Goal: Transaction & Acquisition: Subscribe to service/newsletter

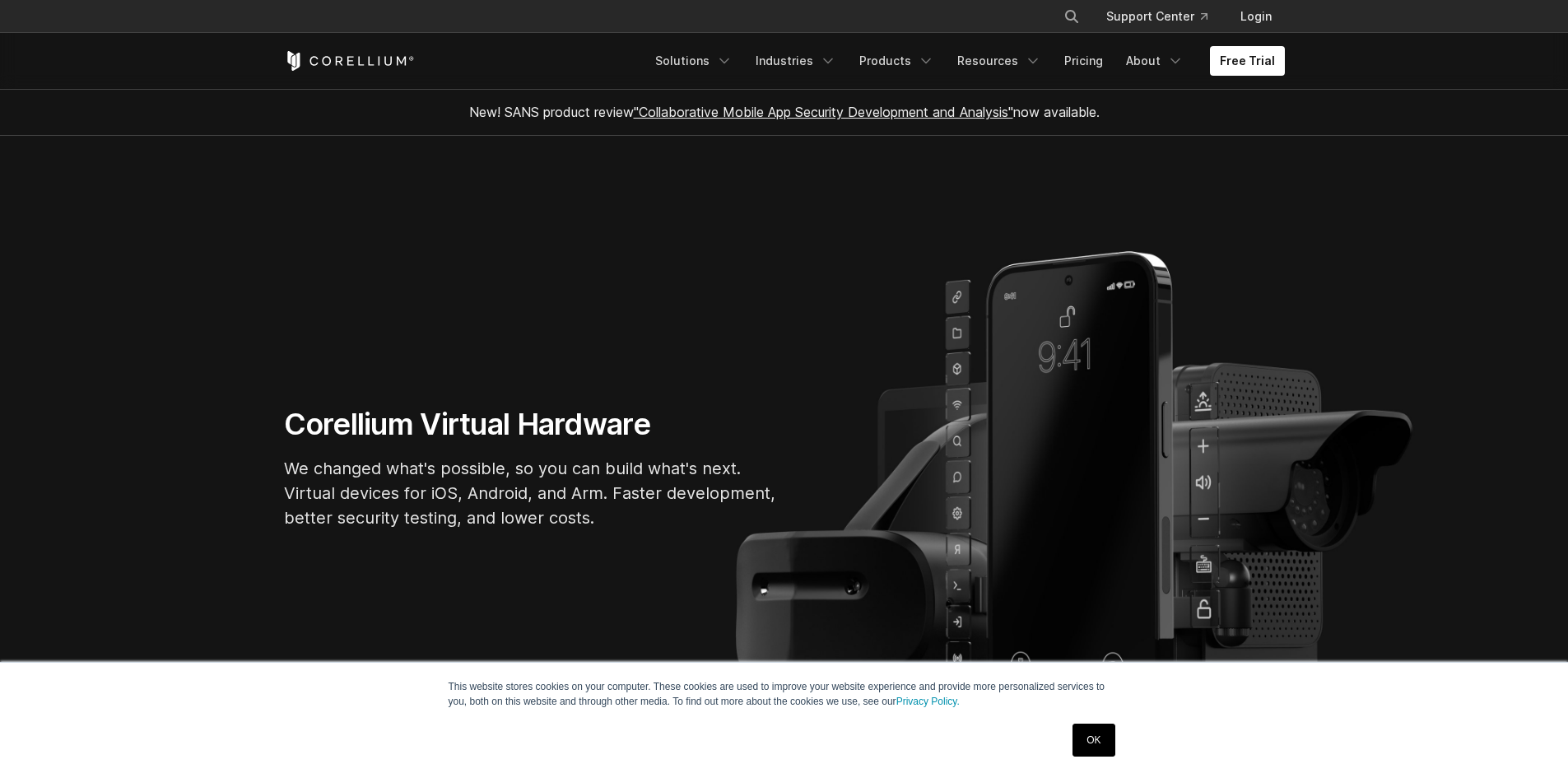
click at [1102, 738] on link "OK" at bounding box center [1094, 741] width 42 height 33
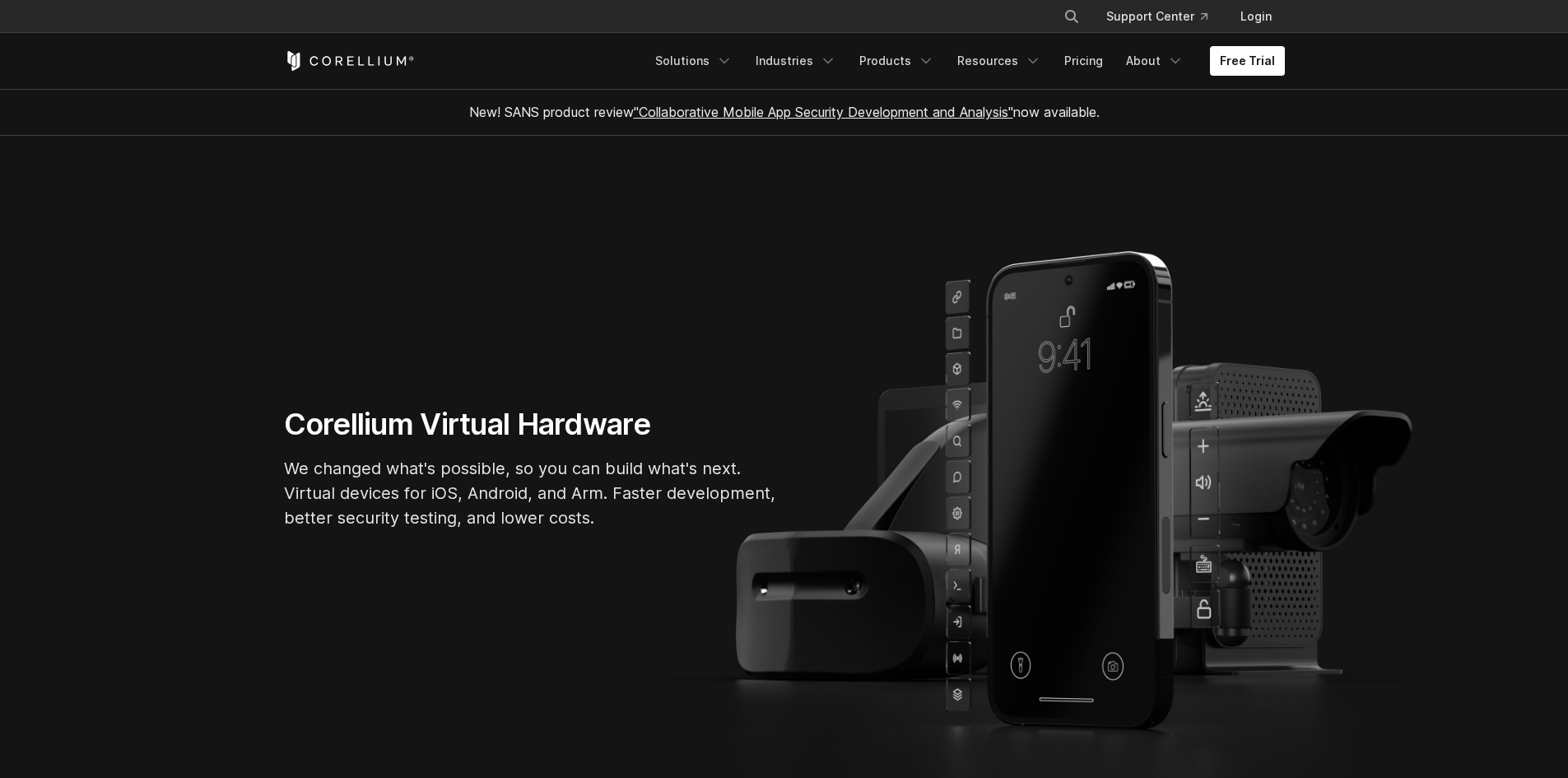
click at [319, 434] on h1 "Corellium Virtual Hardware" at bounding box center [531, 425] width 494 height 37
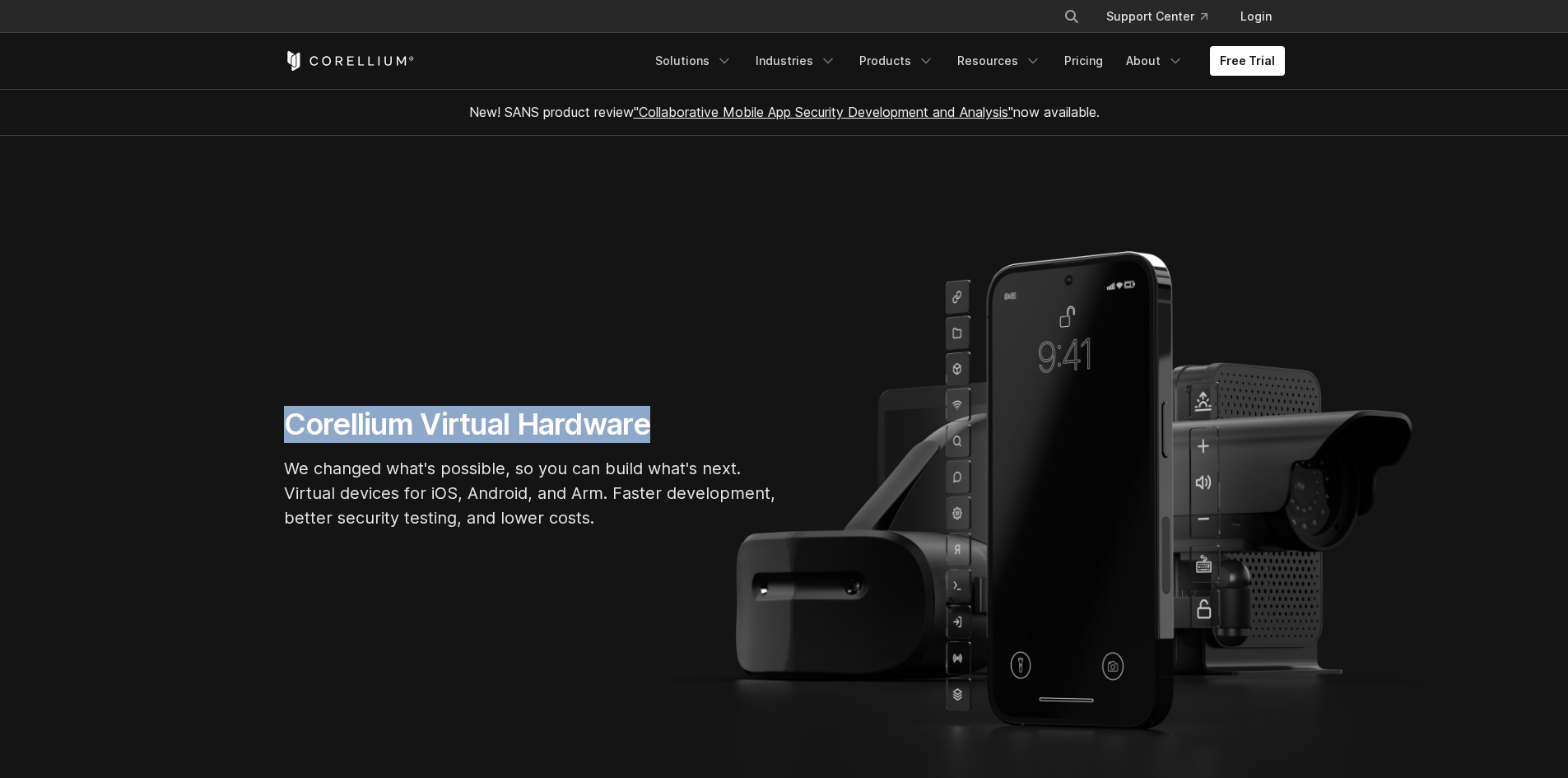
drag, startPoint x: 319, startPoint y: 434, endPoint x: 575, endPoint y: 427, distance: 256.1
click at [575, 427] on h1 "Corellium Virtual Hardware" at bounding box center [531, 425] width 494 height 37
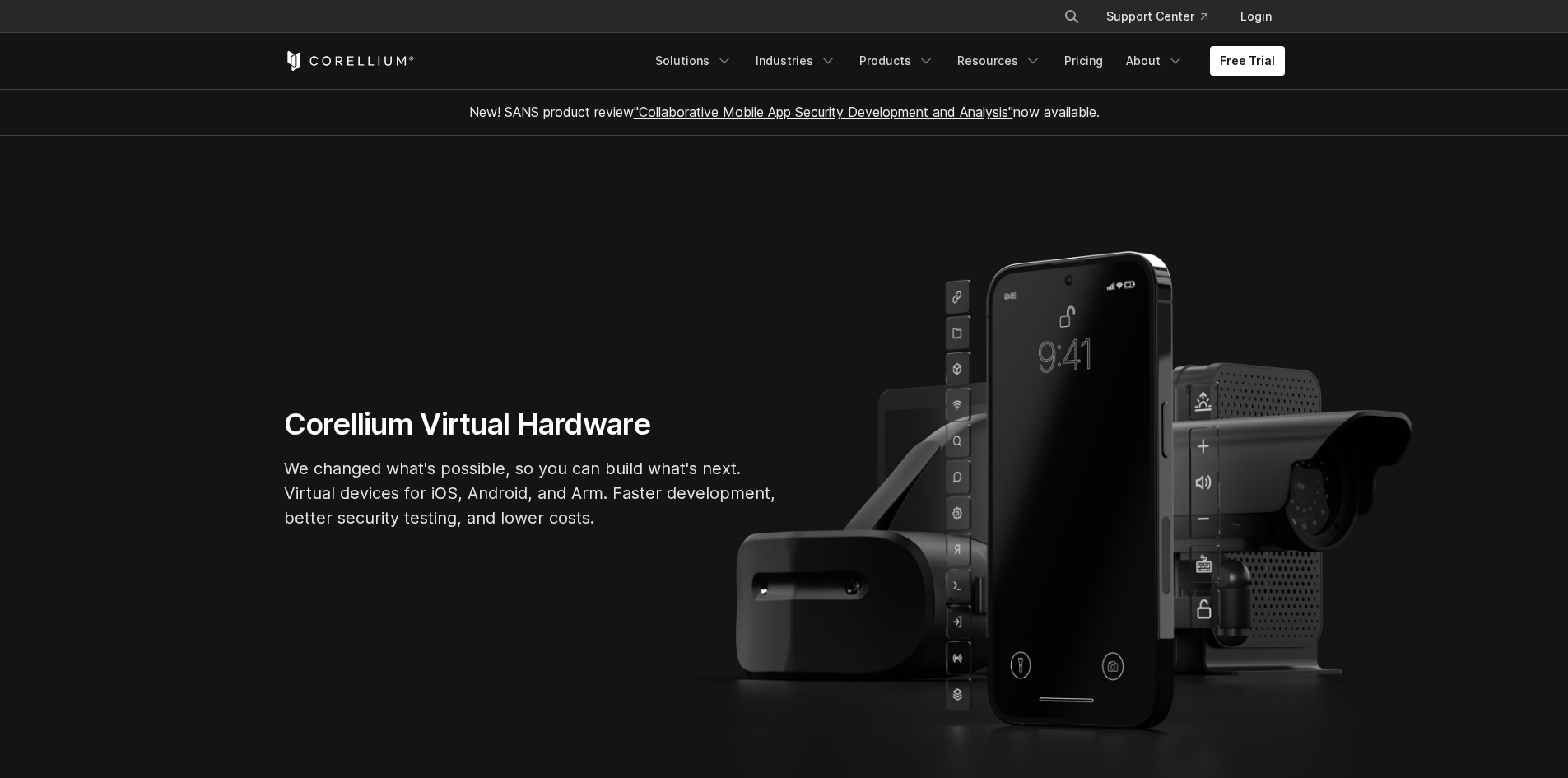
click at [580, 425] on h1 "Corellium Virtual Hardware" at bounding box center [531, 425] width 494 height 37
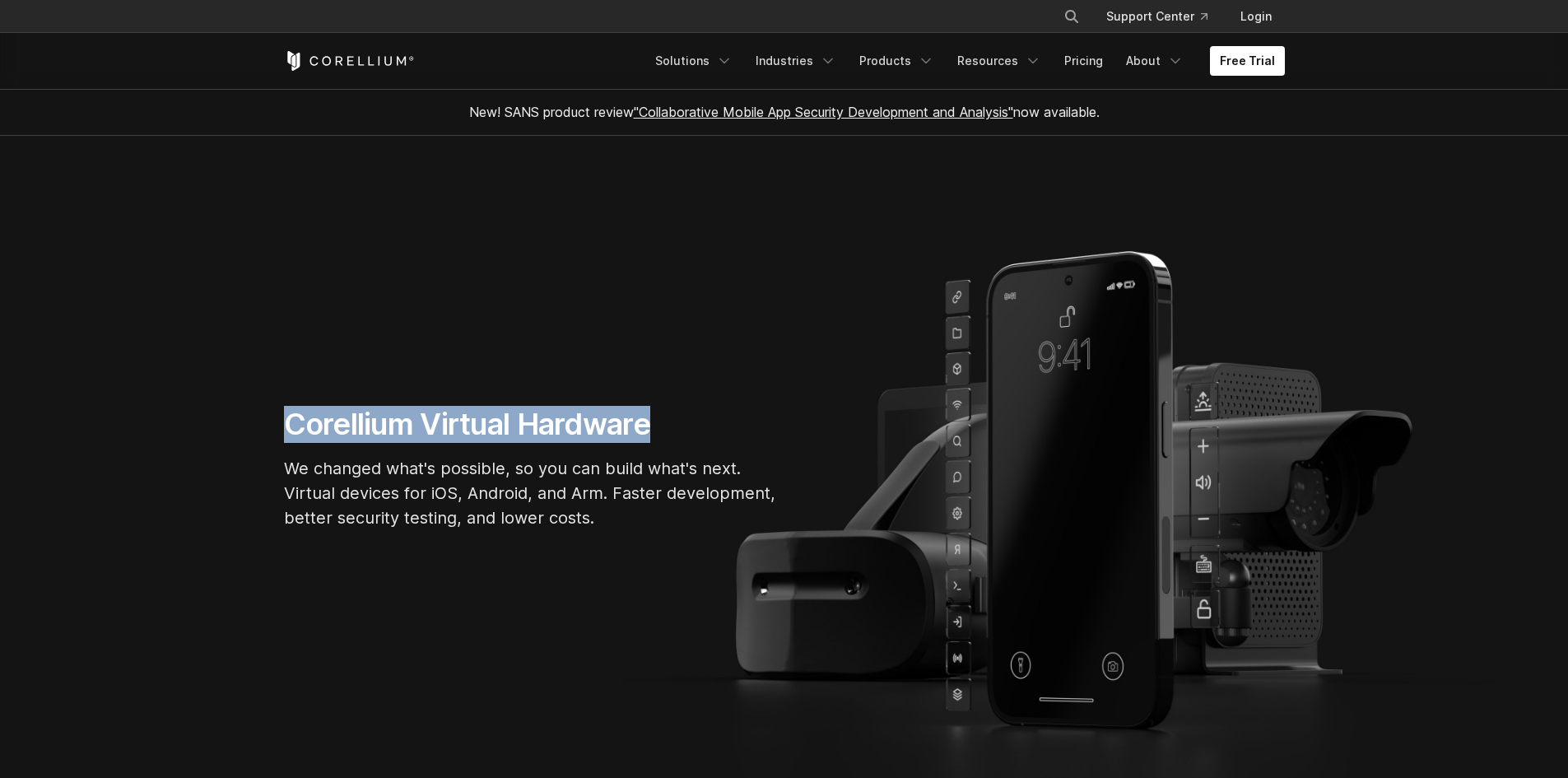
drag, startPoint x: 580, startPoint y: 425, endPoint x: 366, endPoint y: 415, distance: 214.2
click at [366, 415] on h1 "Corellium Virtual Hardware" at bounding box center [531, 425] width 494 height 37
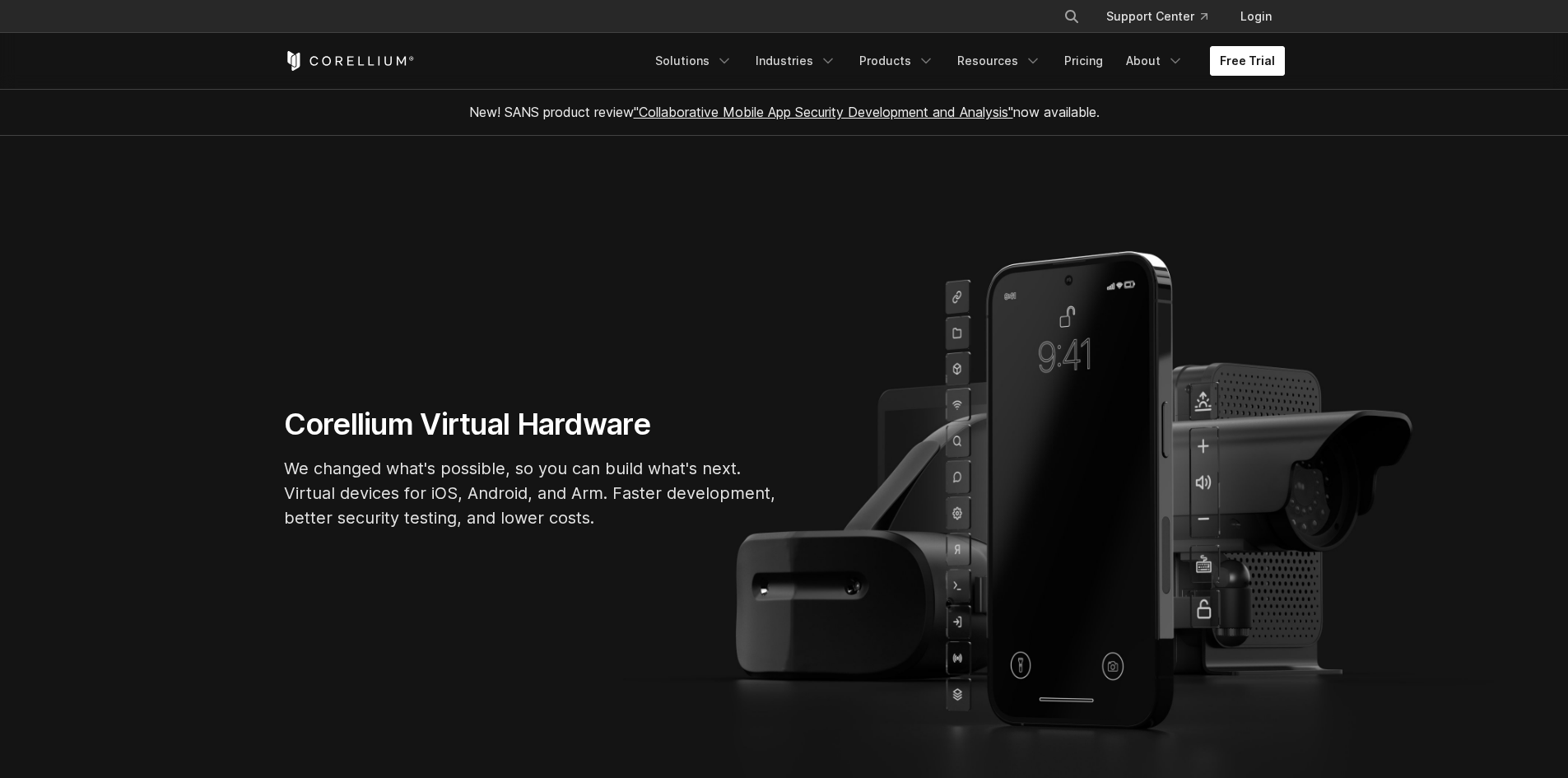
click at [1235, 67] on link "Free Trial" at bounding box center [1247, 61] width 75 height 30
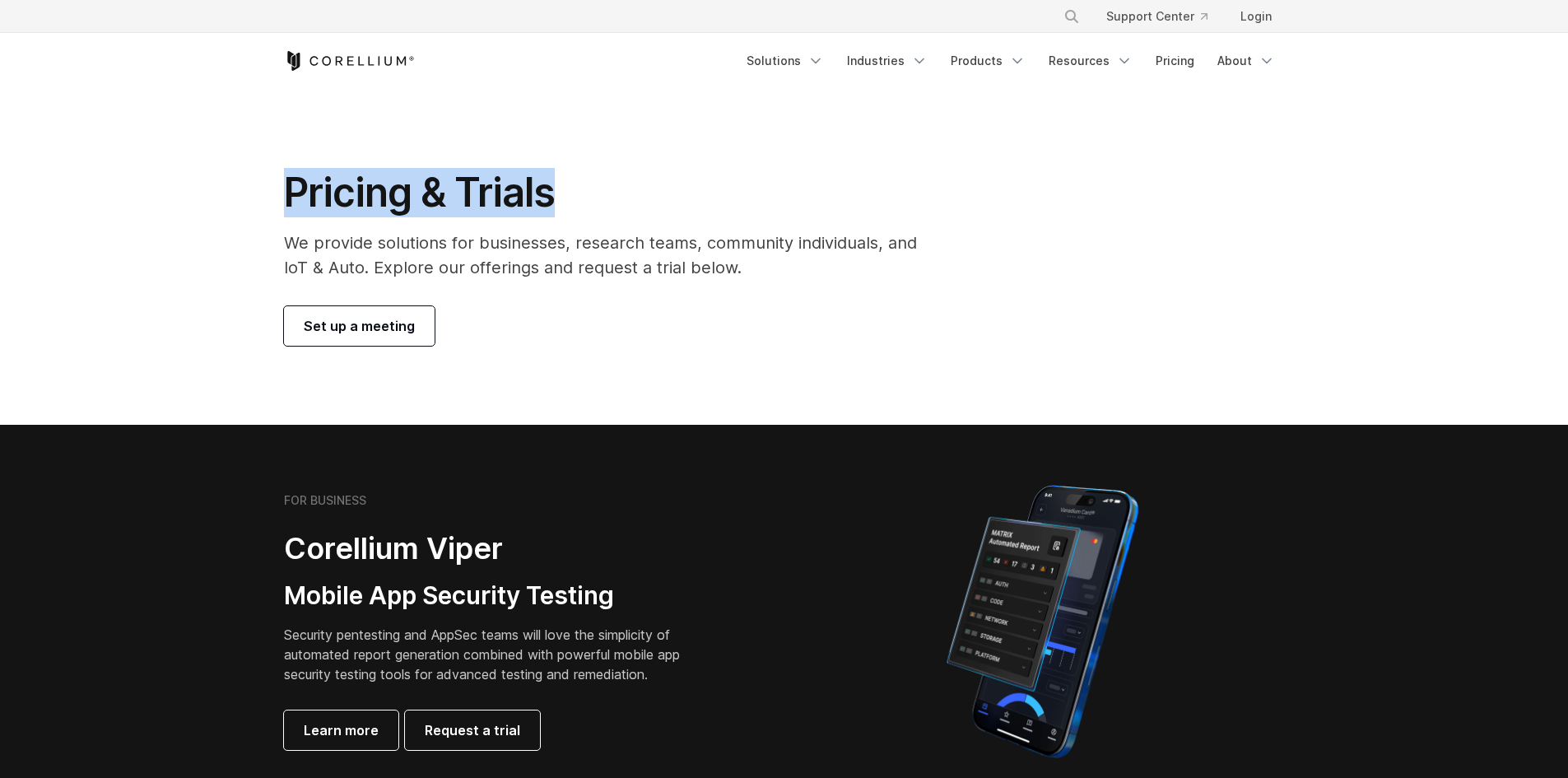
drag, startPoint x: 285, startPoint y: 187, endPoint x: 552, endPoint y: 188, distance: 267.0
click at [552, 188] on h1 "Pricing & Trials" at bounding box center [612, 192] width 656 height 49
click at [504, 188] on h1 "Pricing & Trials" at bounding box center [612, 192] width 656 height 49
drag, startPoint x: 553, startPoint y: 188, endPoint x: 292, endPoint y: 186, distance: 261.0
click at [292, 186] on h1 "Pricing & Trials" at bounding box center [612, 192] width 656 height 49
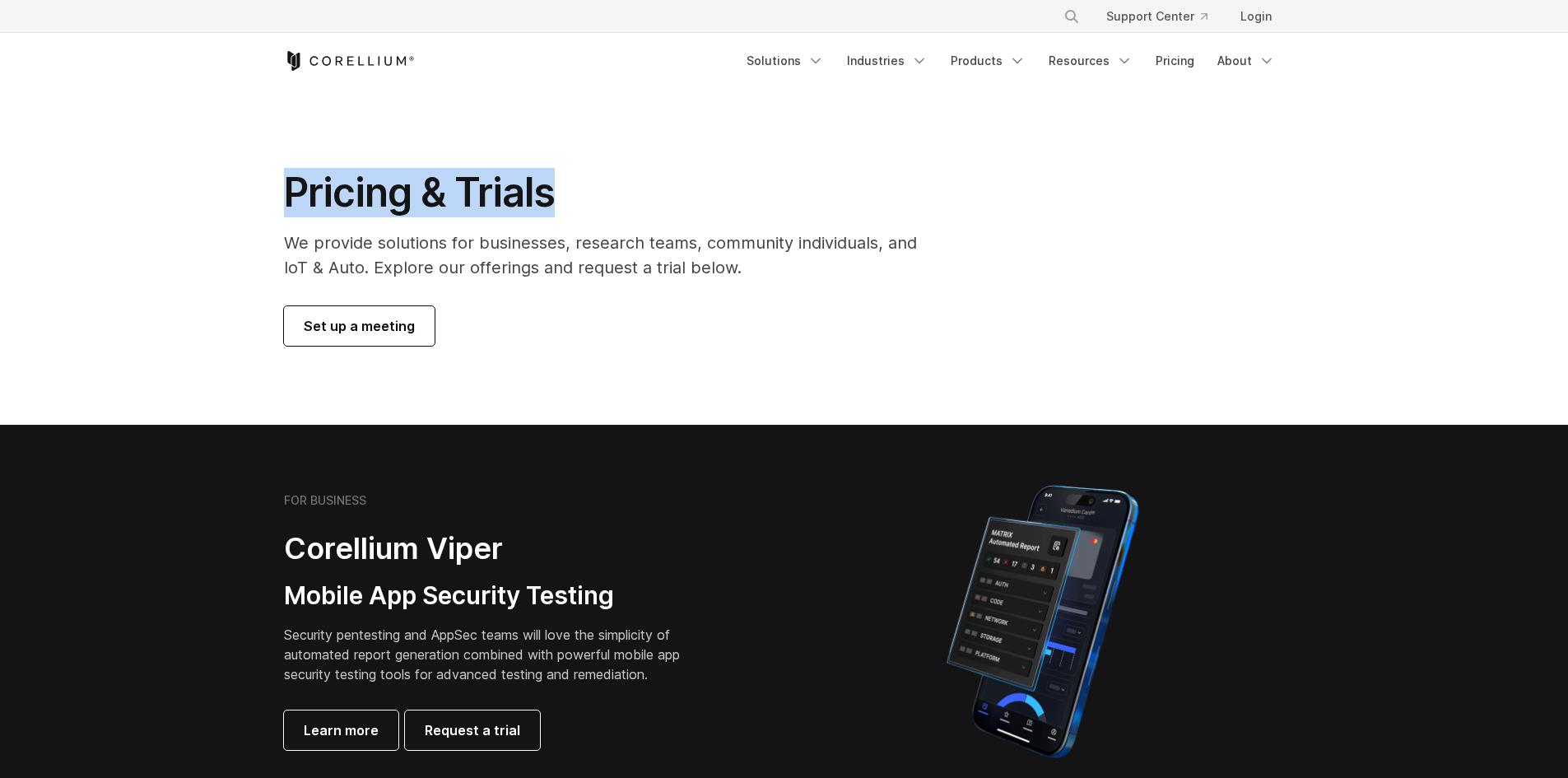
click at [292, 186] on h1 "Pricing & Trials" at bounding box center [612, 192] width 656 height 49
drag, startPoint x: 291, startPoint y: 189, endPoint x: 543, endPoint y: 196, distance: 252.1
click at [543, 196] on h1 "Pricing & Trials" at bounding box center [612, 192] width 656 height 49
drag, startPoint x: 558, startPoint y: 199, endPoint x: 527, endPoint y: 195, distance: 31.3
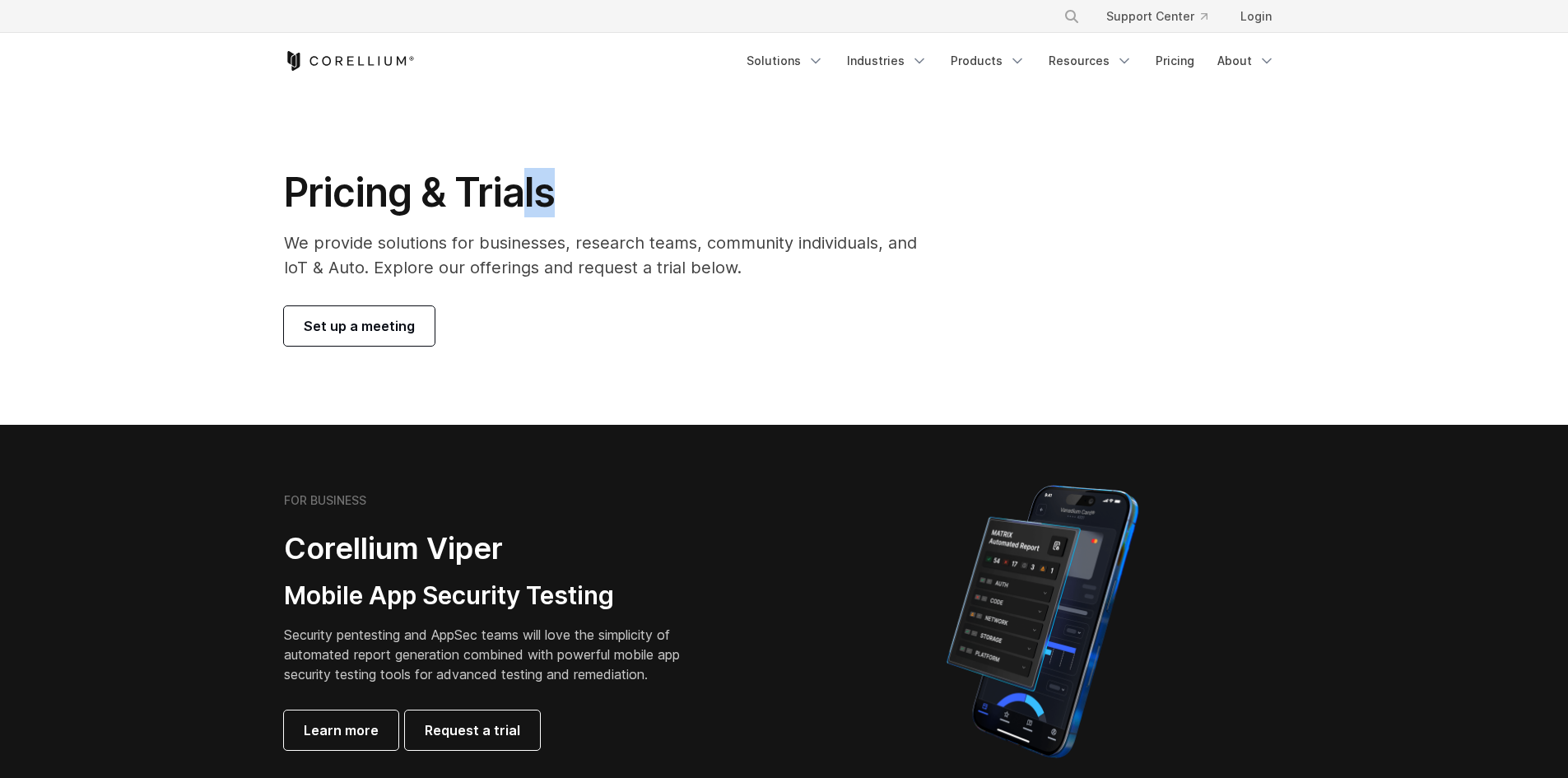
click at [527, 195] on h1 "Pricing & Trials" at bounding box center [612, 192] width 656 height 49
click at [555, 191] on h1 "Pricing & Trials" at bounding box center [612, 192] width 656 height 49
drag, startPoint x: 304, startPoint y: 183, endPoint x: 535, endPoint y: 197, distance: 231.4
click at [535, 197] on h1 "Pricing & Trials" at bounding box center [612, 192] width 656 height 49
drag, startPoint x: 535, startPoint y: 197, endPoint x: 538, endPoint y: 133, distance: 64.1
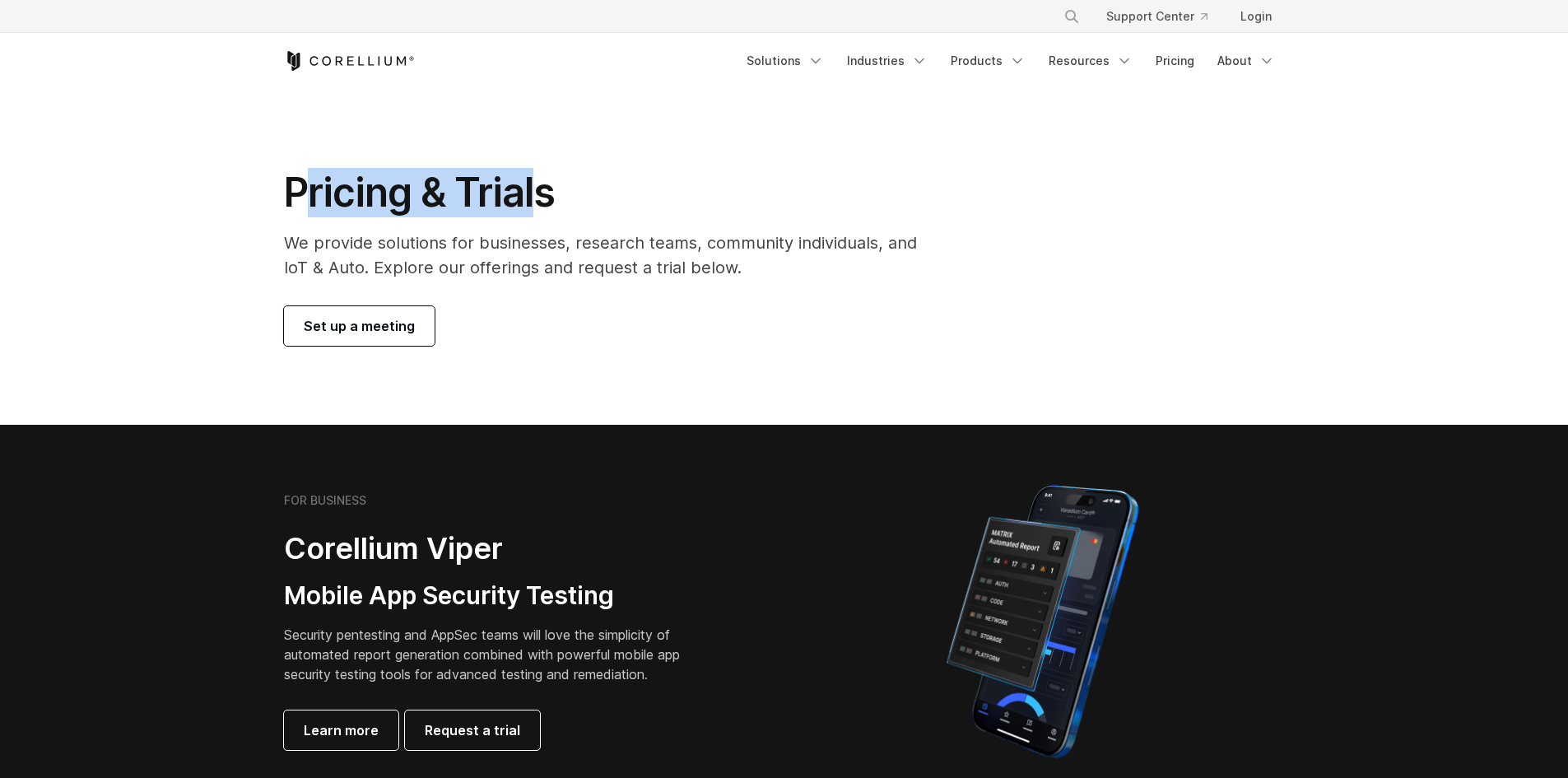
click at [535, 195] on h1 "Pricing & Trials" at bounding box center [612, 192] width 656 height 49
click at [532, 200] on h1 "Pricing & Trials" at bounding box center [612, 192] width 656 height 49
drag, startPoint x: 535, startPoint y: 190, endPoint x: 310, endPoint y: 185, distance: 225.1
click at [310, 185] on h1 "Pricing & Trials" at bounding box center [612, 192] width 656 height 49
drag, startPoint x: 310, startPoint y: 185, endPoint x: 313, endPoint y: 170, distance: 15.3
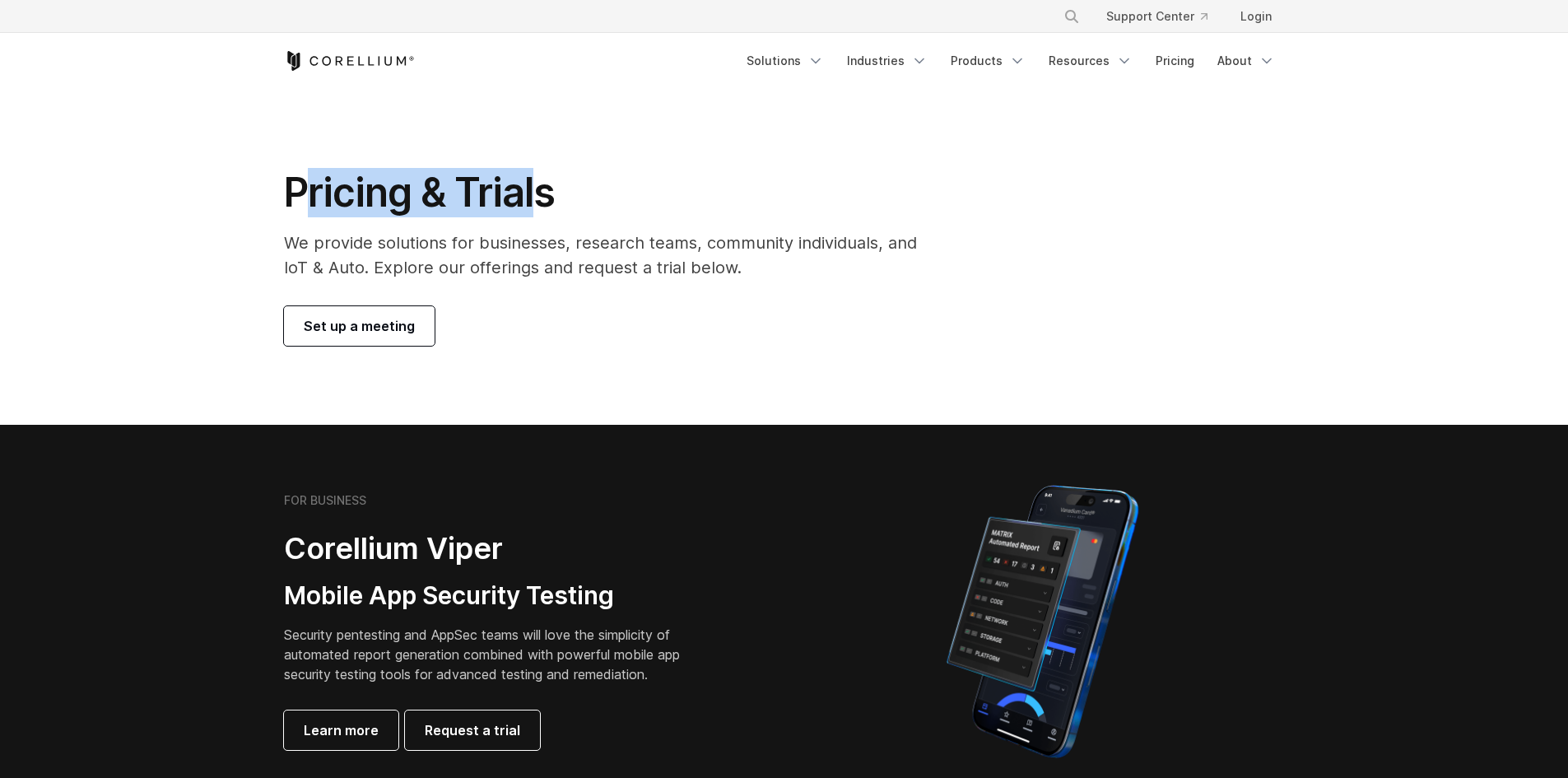
click at [310, 184] on h1 "Pricing & Trials" at bounding box center [612, 192] width 656 height 49
click at [311, 193] on h1 "Pricing & Trials" at bounding box center [612, 192] width 656 height 49
drag, startPoint x: 330, startPoint y: 200, endPoint x: 536, endPoint y: 195, distance: 206.1
click at [536, 195] on h1 "Pricing & Trials" at bounding box center [612, 192] width 656 height 49
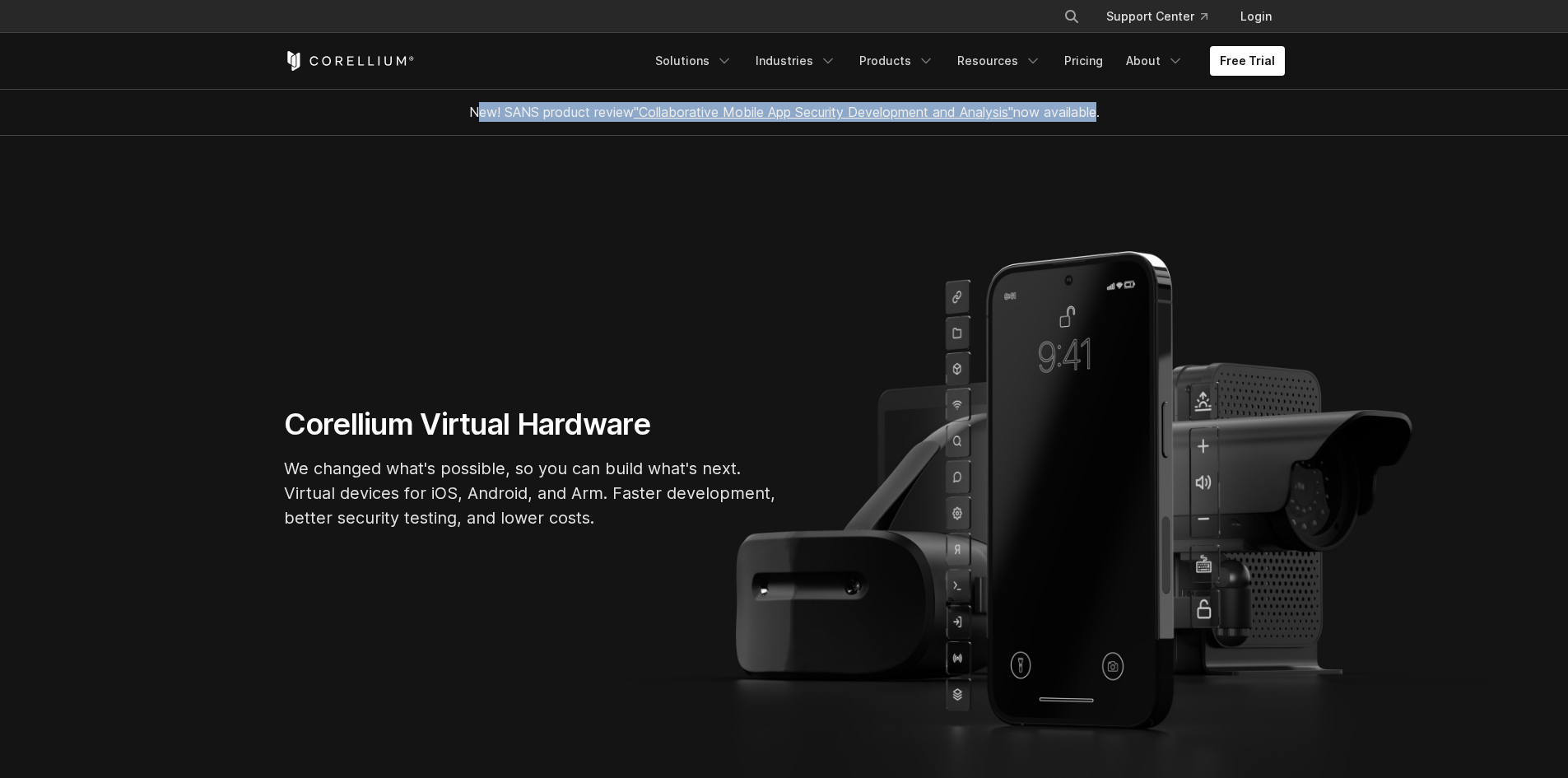
drag, startPoint x: 463, startPoint y: 109, endPoint x: 1105, endPoint y: 114, distance: 642.0
click at [1100, 114] on span "New! SANS product review "Collaborative Mobile App Security Development and Ana…" at bounding box center [784, 112] width 630 height 16
drag, startPoint x: 1105, startPoint y: 116, endPoint x: 471, endPoint y: 114, distance: 634.0
click at [471, 114] on span "New! SANS product review "Collaborative Mobile App Security Development and Ana…" at bounding box center [784, 112] width 630 height 16
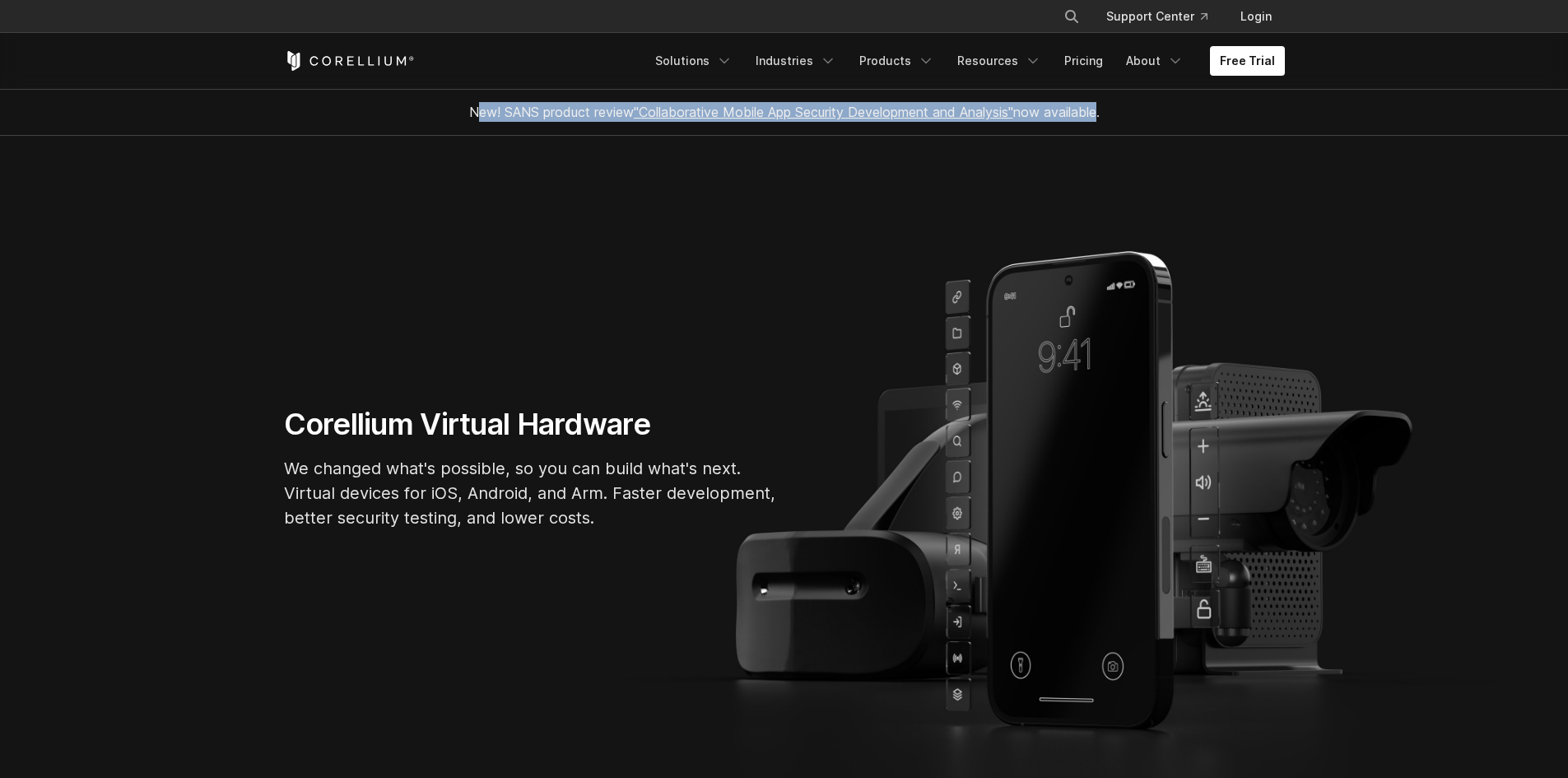
click at [471, 114] on span "New! SANS product review "Collaborative Mobile App Security Development and Ana…" at bounding box center [784, 112] width 630 height 16
